Goal: Transaction & Acquisition: Purchase product/service

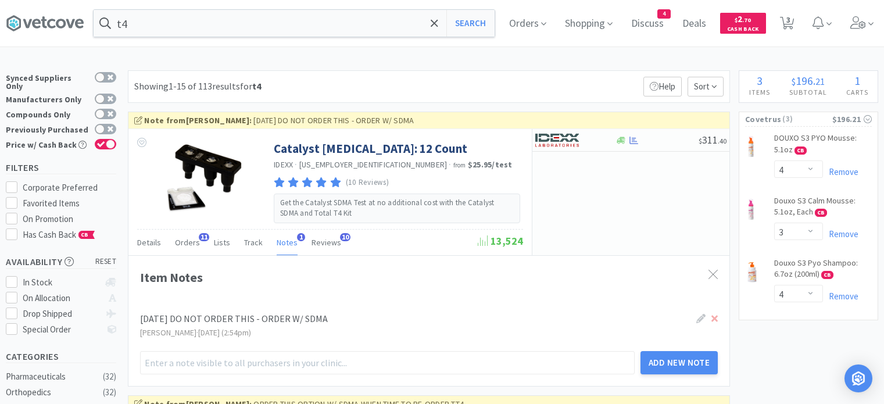
select select "4"
select select "3"
select select "4"
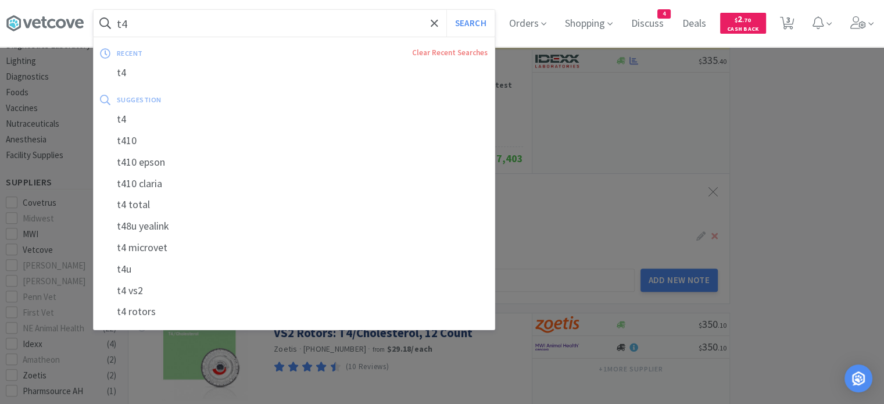
click at [383, 20] on input "t4" at bounding box center [294, 23] width 401 height 27
paste input "ENROFLXCN FLAV TAB 136MG 200CT PVL"
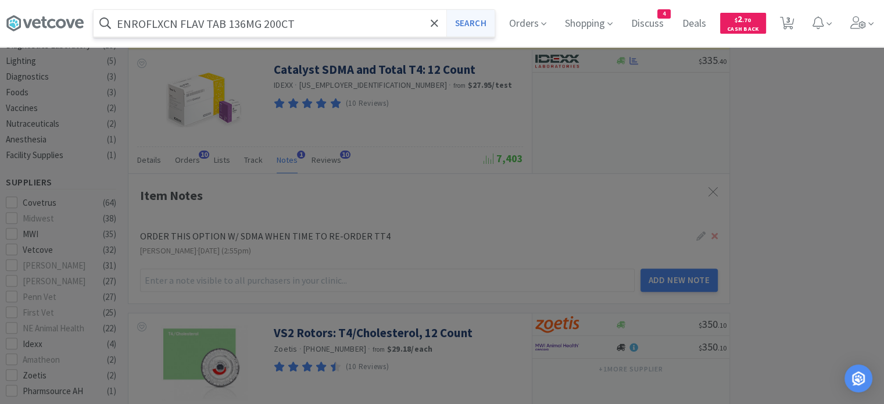
click at [478, 26] on button "Search" at bounding box center [470, 23] width 48 height 27
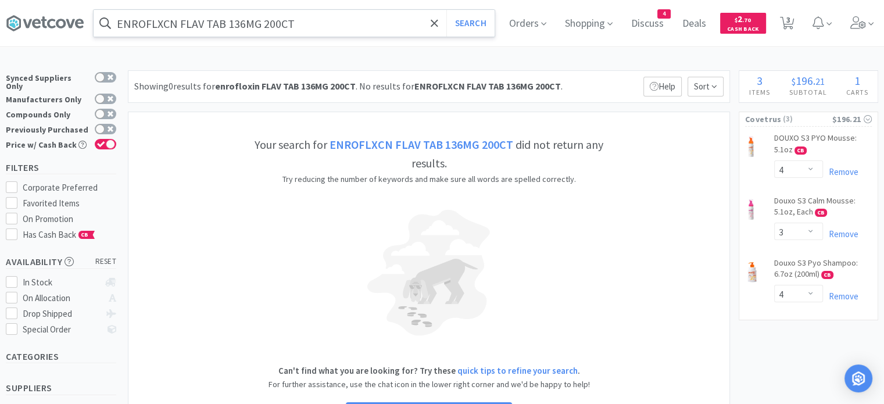
click at [174, 20] on input "ENROFLXCN FLAV TAB 136MG 200CT" at bounding box center [294, 23] width 401 height 27
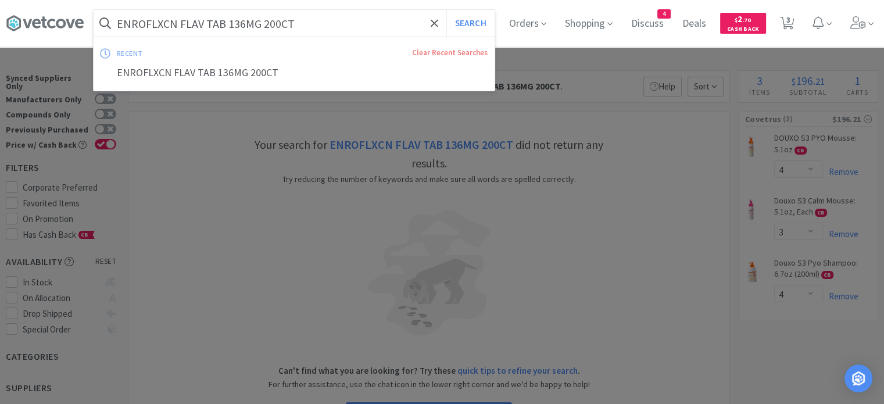
click at [174, 20] on input "ENROFLXCN FLAV TAB 136MG 200CT" at bounding box center [294, 23] width 401 height 27
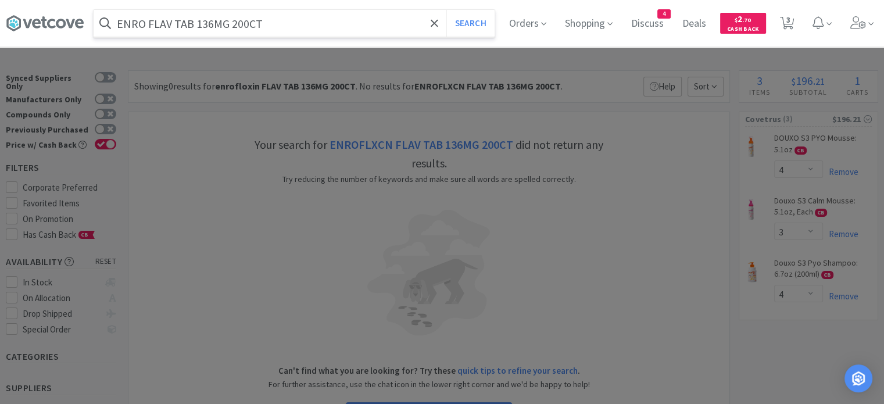
type input "ENRO FLAV TAB 136MG 200CT"
click at [446, 10] on button "Search" at bounding box center [470, 23] width 48 height 27
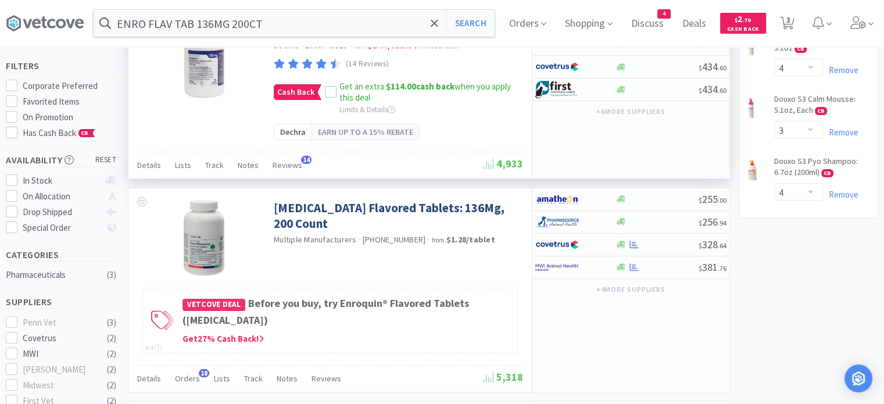
scroll to position [52, 0]
